Goal: Check status: Check status

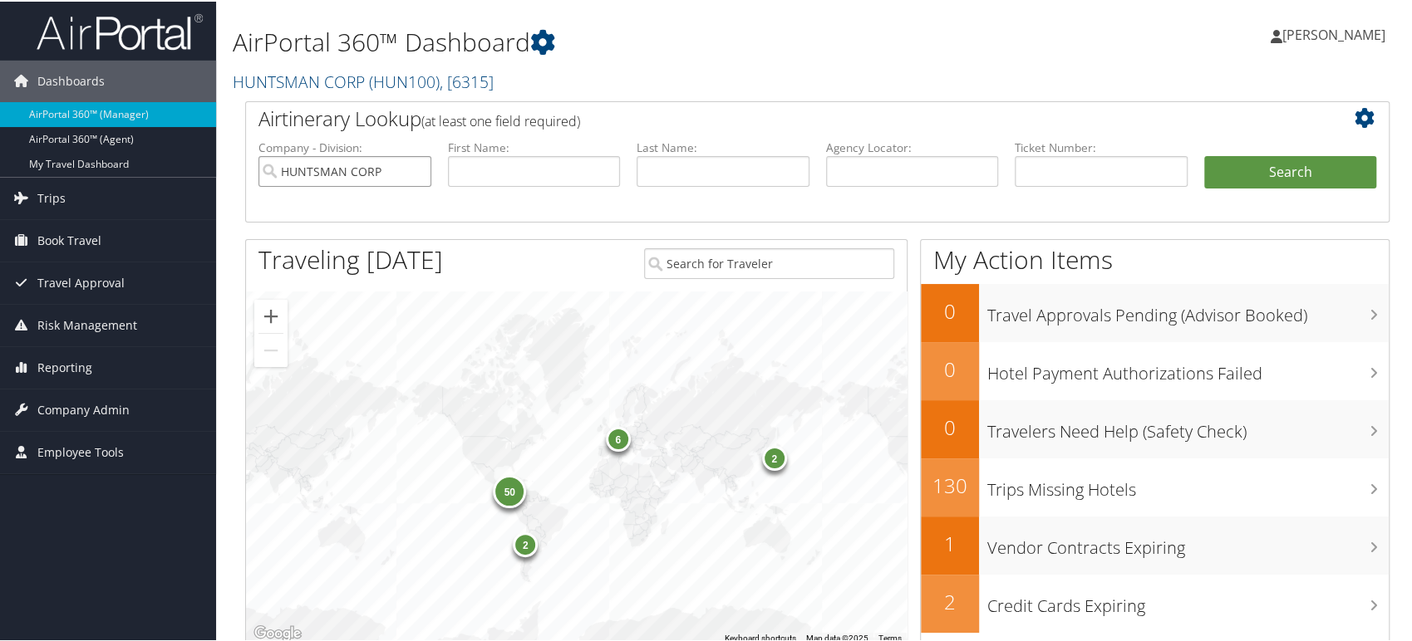
click at [410, 167] on input "HUNTSMAN CORP" at bounding box center [344, 170] width 173 height 31
click at [871, 179] on input "text" at bounding box center [912, 170] width 173 height 31
paste input "DFQWJH"
type input "DFQWJH"
click at [1256, 174] on button "Search" at bounding box center [1290, 171] width 173 height 33
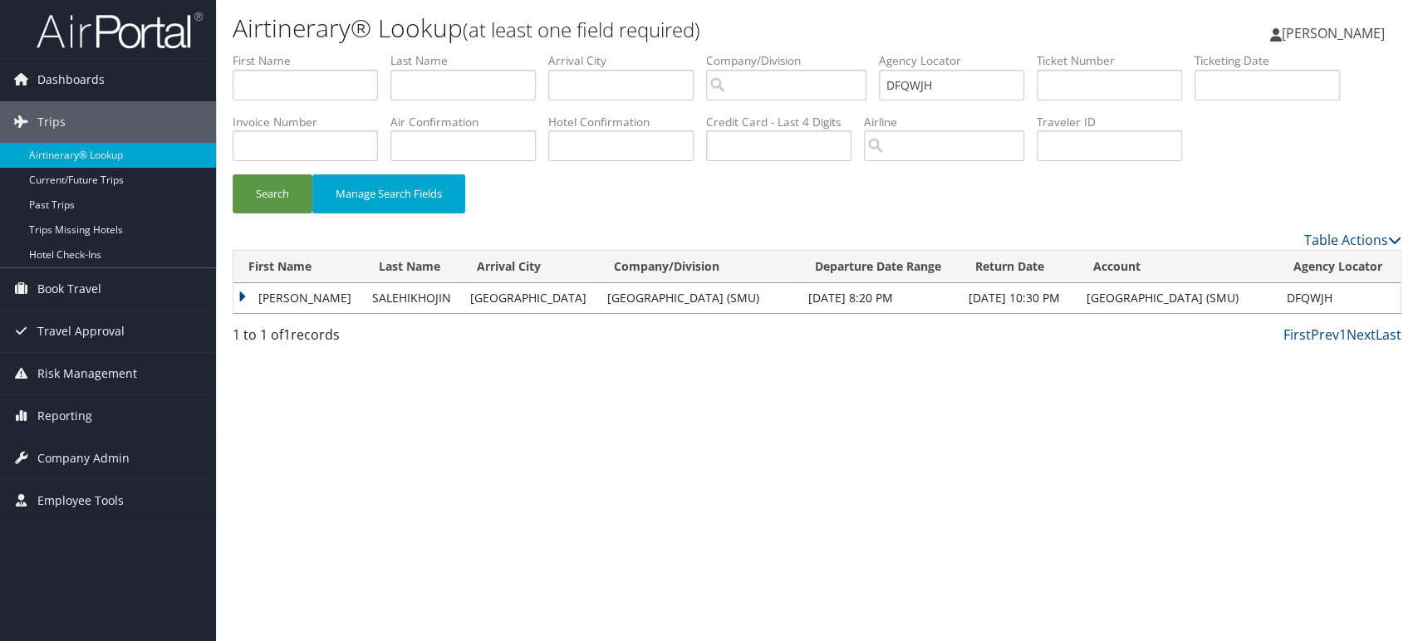
click at [244, 297] on td "[PERSON_NAME]" at bounding box center [298, 298] width 130 height 30
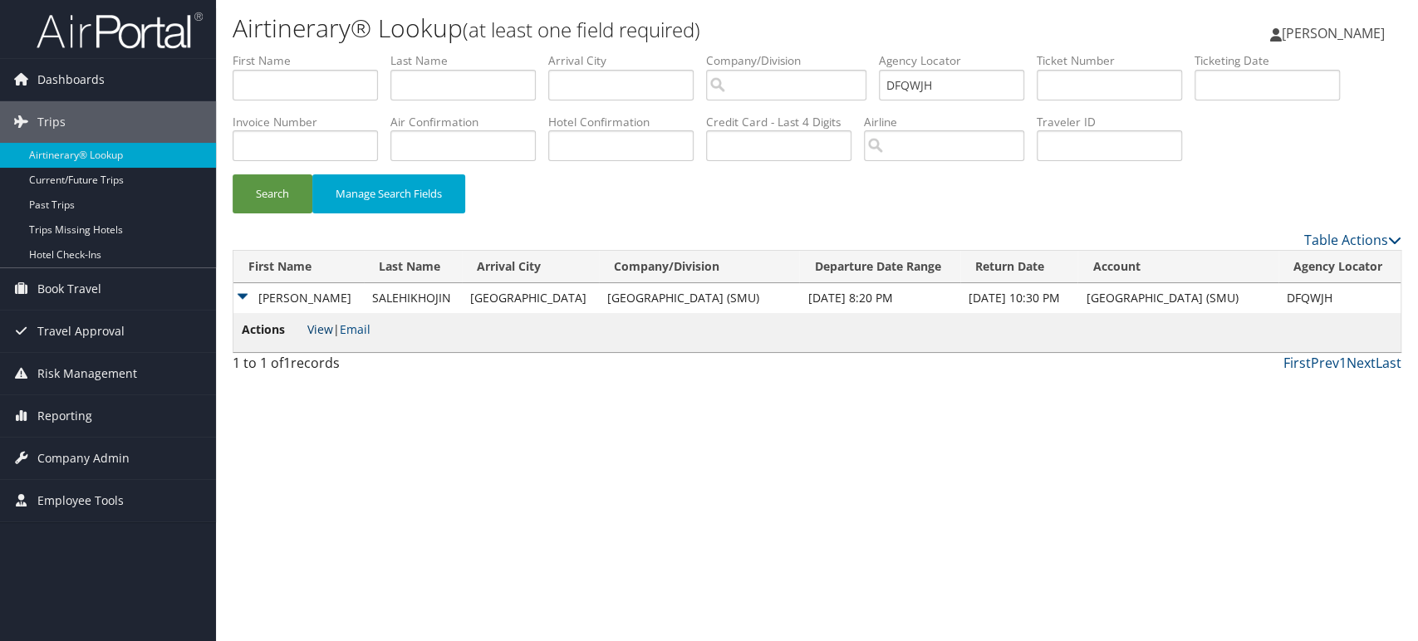
click at [322, 332] on link "View" at bounding box center [320, 330] width 26 height 16
click at [153, 30] on img at bounding box center [120, 30] width 166 height 39
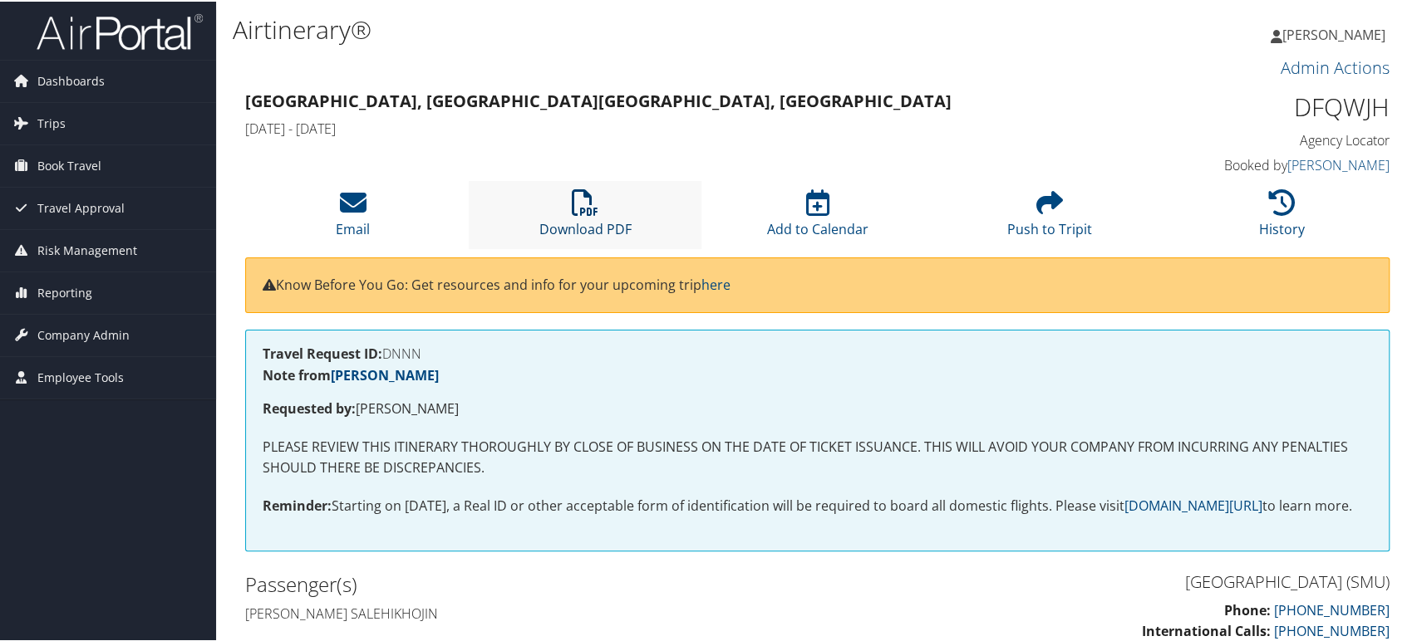
click at [592, 202] on icon at bounding box center [585, 201] width 27 height 27
click at [1335, 105] on h1 "DFQWJH" at bounding box center [1256, 105] width 268 height 35
copy h1 "DFQWJH"
